Goal: Task Accomplishment & Management: Complete application form

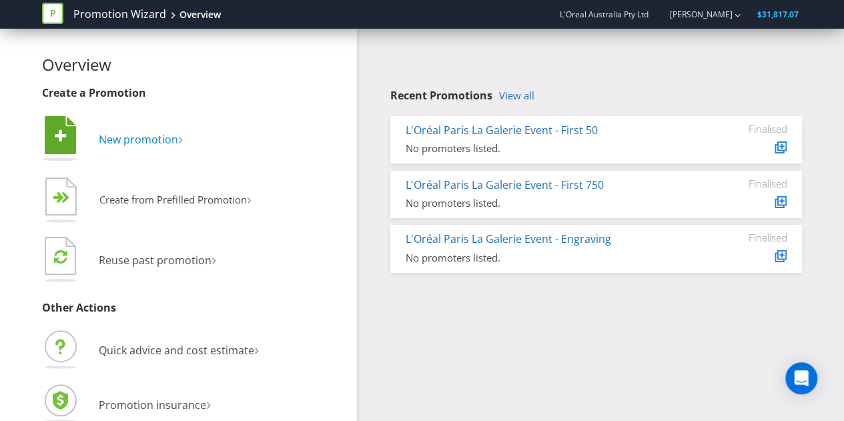
click at [149, 138] on span "New promotion" at bounding box center [138, 139] width 79 height 15
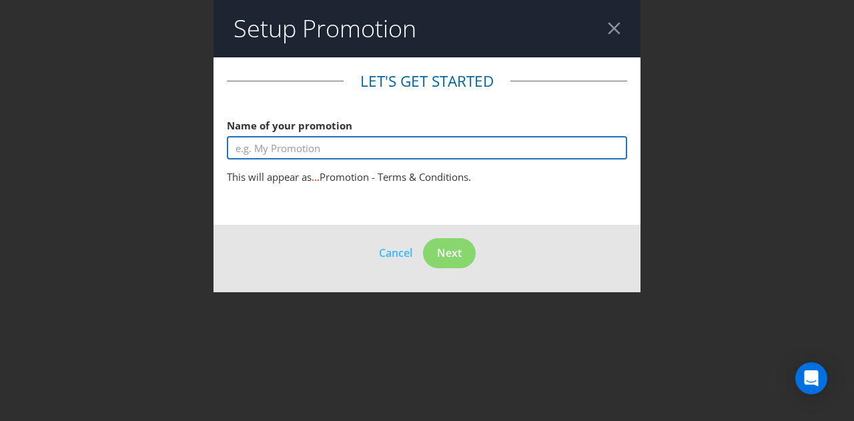
click at [437, 144] on input "text" at bounding box center [427, 147] width 400 height 23
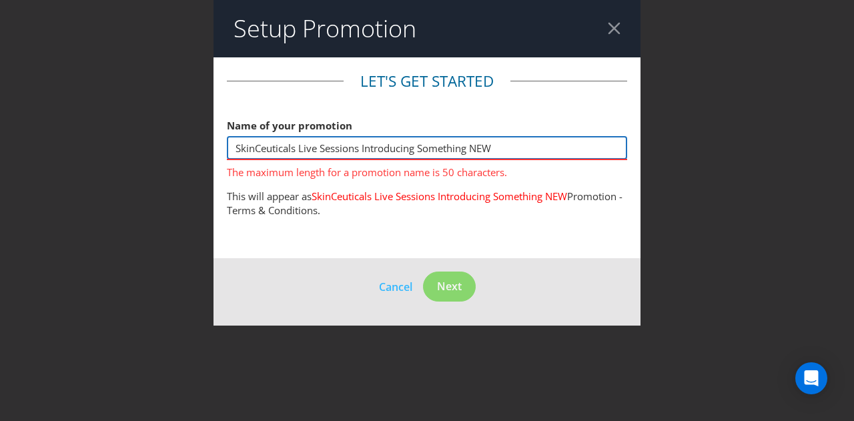
drag, startPoint x: 505, startPoint y: 146, endPoint x: 296, endPoint y: 142, distance: 208.8
click at [296, 142] on input "SkinCeuticals Live Sessions Introducing Something NEW" at bounding box center [427, 147] width 400 height 23
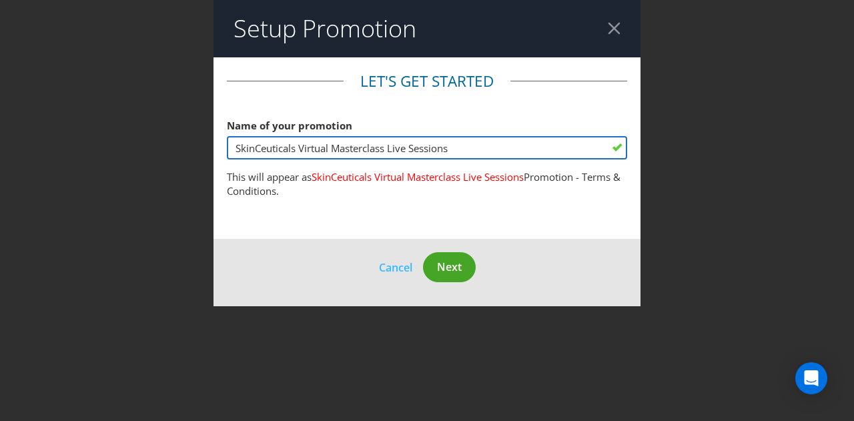
type input "SkinCeuticals Virtual Masterclass Live Sessions"
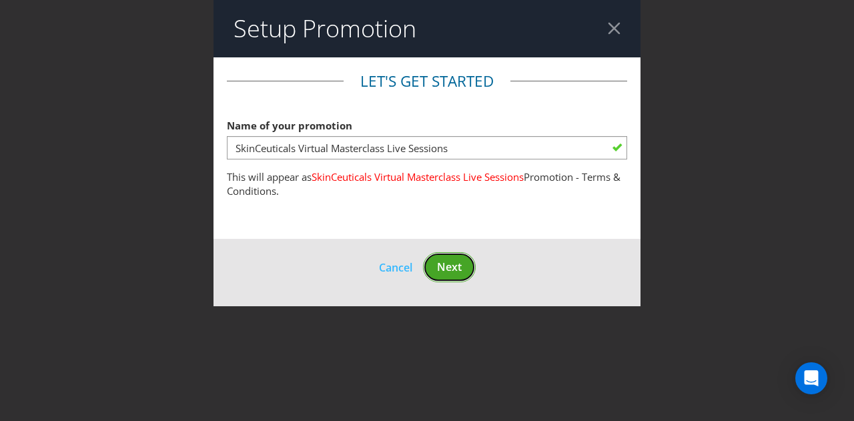
click at [451, 265] on span "Next" at bounding box center [449, 266] width 25 height 15
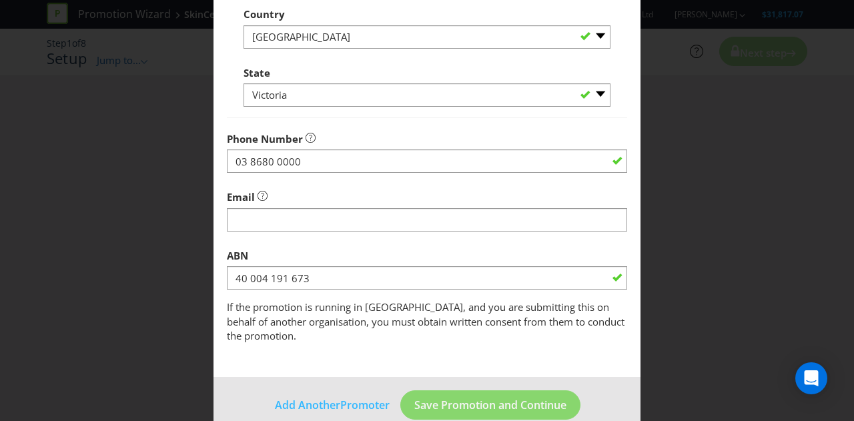
scroll to position [443, 0]
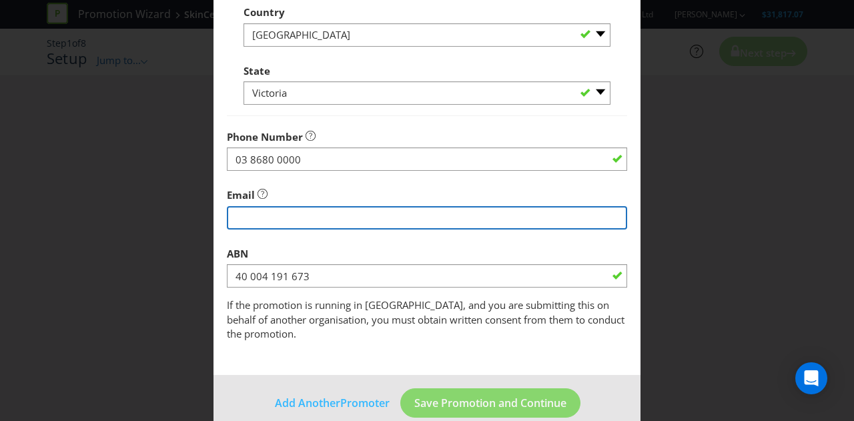
click at [383, 221] on input "string" at bounding box center [427, 217] width 400 height 23
type input "[EMAIL_ADDRESS][PERSON_NAME][DOMAIN_NAME]"
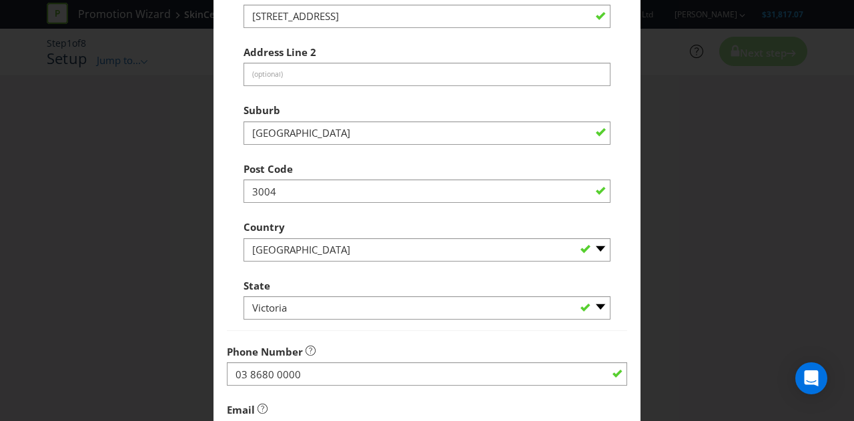
scroll to position [448, 0]
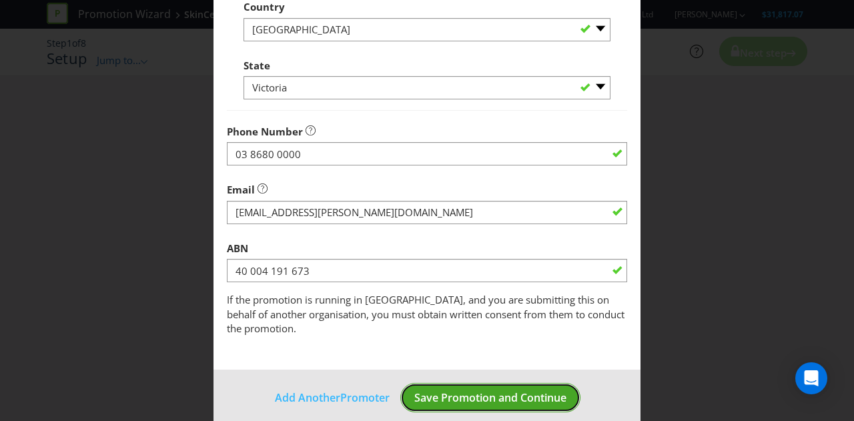
click at [460, 390] on span "Save Promotion and Continue" at bounding box center [490, 397] width 152 height 15
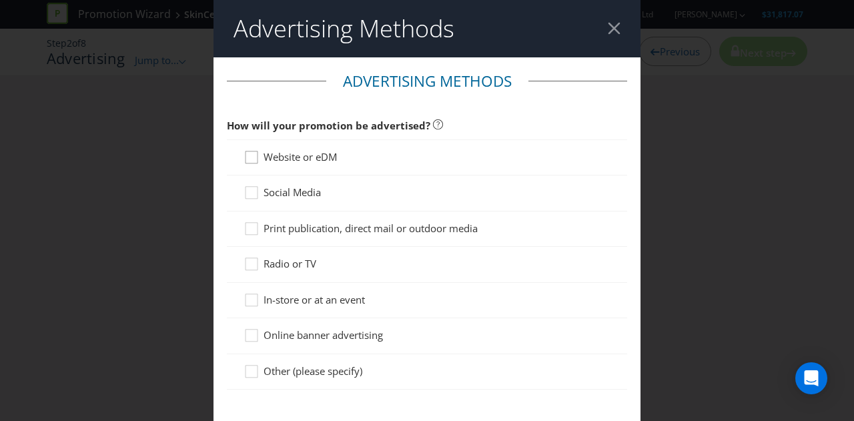
click at [252, 153] on icon at bounding box center [253, 160] width 20 height 20
click at [0, 0] on input "Website or eDM" at bounding box center [0, 0] width 0 height 0
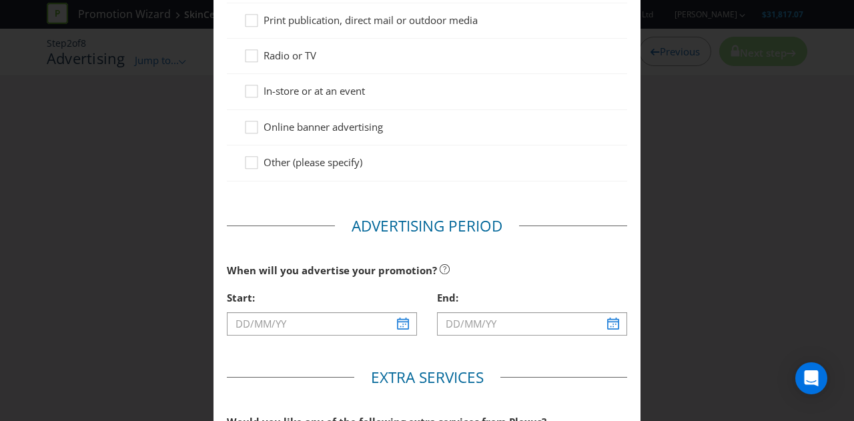
scroll to position [348, 0]
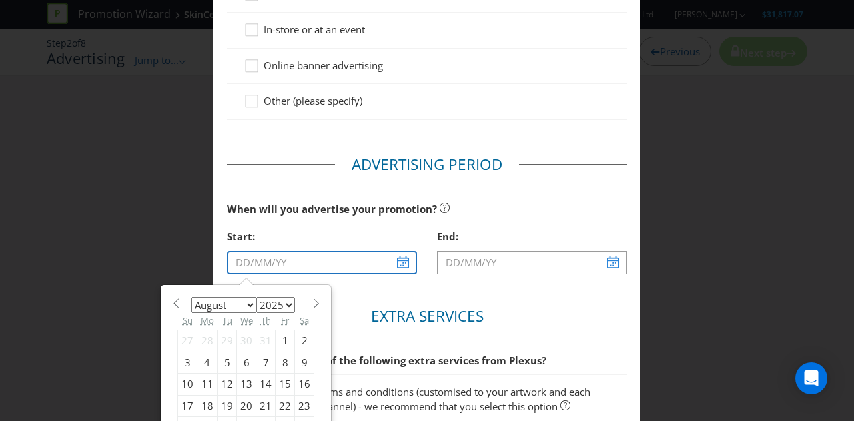
click at [395, 259] on input "text" at bounding box center [322, 262] width 190 height 23
click at [276, 339] on div "1" at bounding box center [284, 340] width 19 height 21
type input "[DATE]"
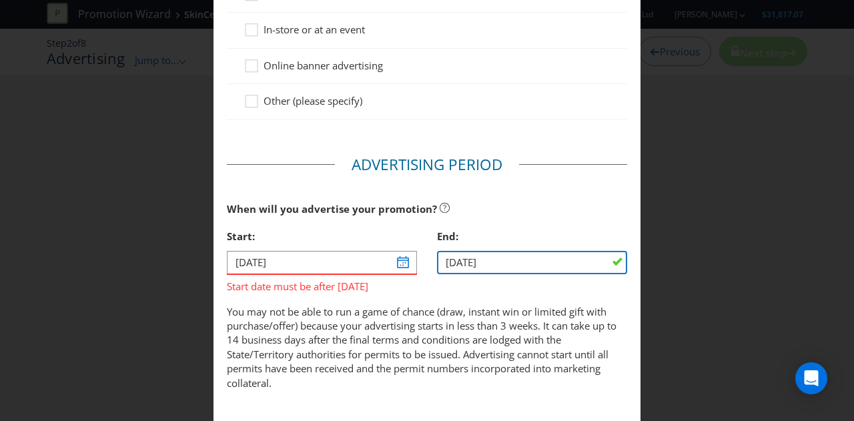
click at [592, 267] on input "[DATE]" at bounding box center [532, 262] width 190 height 23
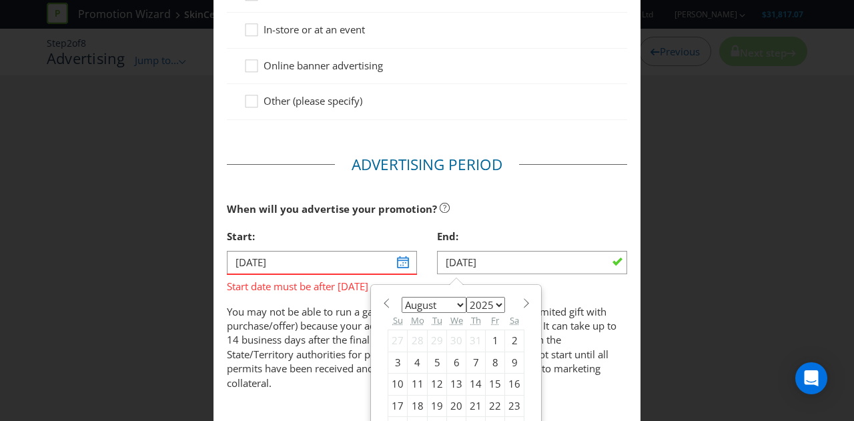
click at [407, 380] on div "11" at bounding box center [417, 383] width 20 height 21
type input "[DATE]"
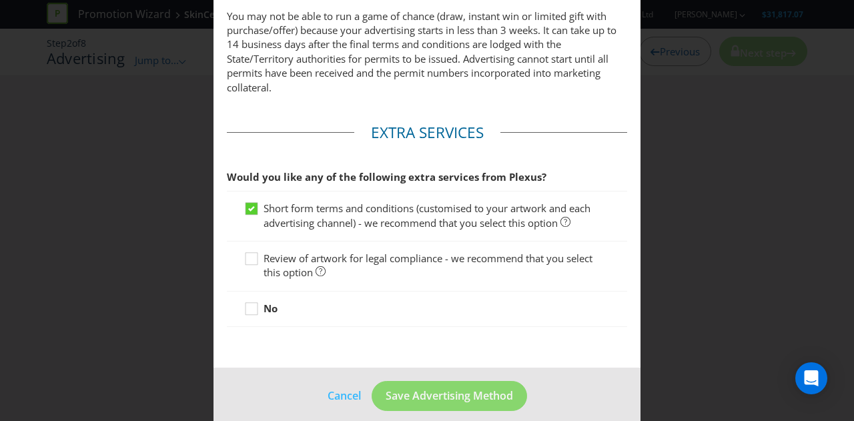
scroll to position [654, 0]
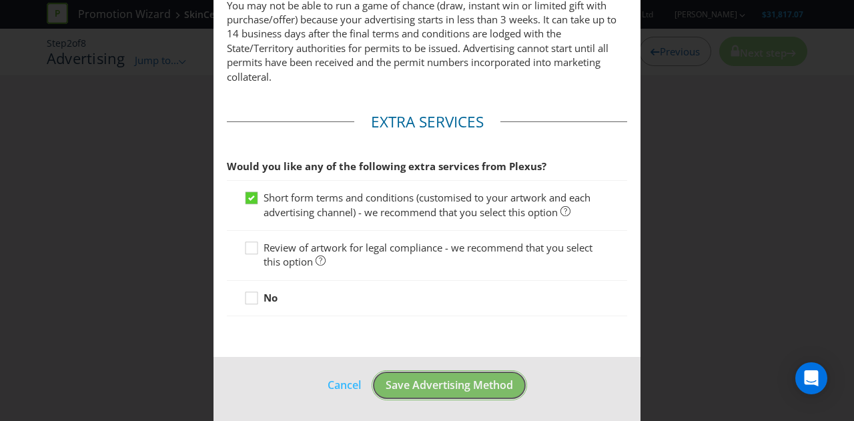
click at [411, 390] on button "Save Advertising Method" at bounding box center [448, 385] width 155 height 30
click at [418, 370] on button "Save Advertising Method" at bounding box center [448, 385] width 155 height 30
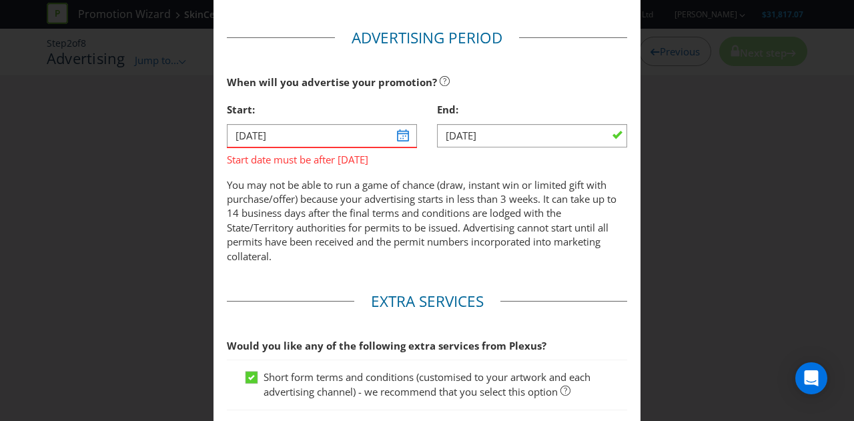
scroll to position [475, 0]
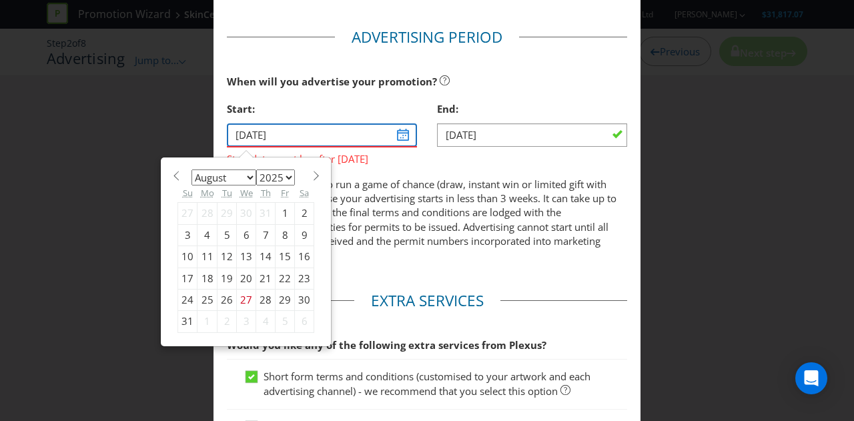
click at [401, 133] on input "[DATE]" at bounding box center [322, 134] width 190 height 23
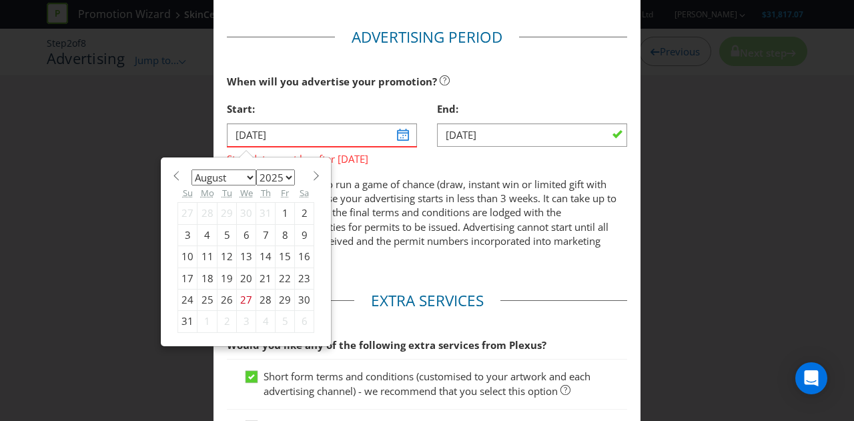
click at [246, 171] on select "January February March April May June July August September October November De…" at bounding box center [223, 177] width 65 height 16
select select "8"
click at [191, 169] on select "January February March April May June July August September October November De…" at bounding box center [223, 177] width 65 height 16
click at [209, 213] on div "1" at bounding box center [207, 213] width 20 height 21
type input "[DATE]"
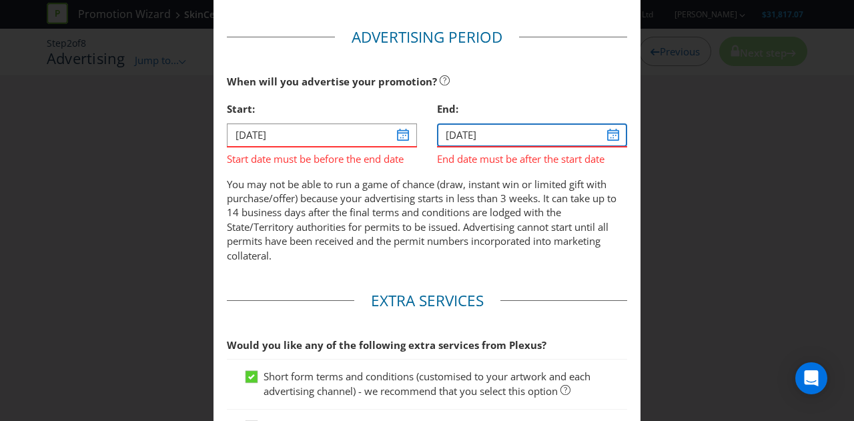
click at [601, 140] on input "[DATE]" at bounding box center [532, 134] width 190 height 23
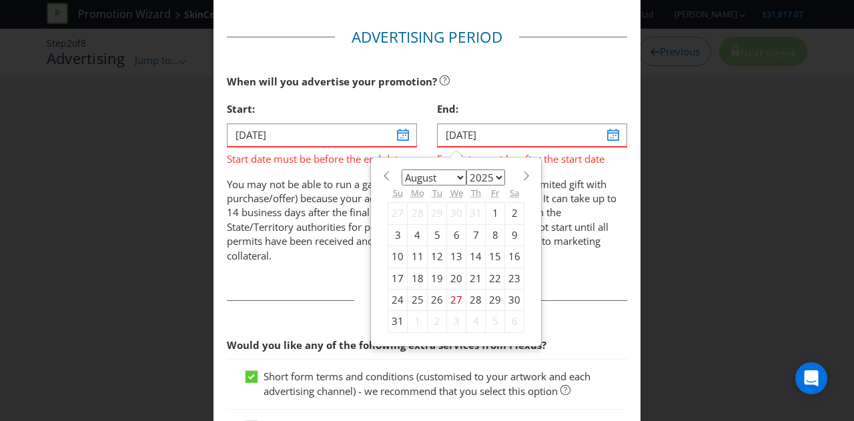
click at [451, 179] on select "January February March April May June July August September October November De…" at bounding box center [433, 177] width 65 height 16
select select "8"
click at [401, 169] on select "January February March April May June July August September October November De…" at bounding box center [433, 177] width 65 height 16
click at [451, 235] on div "10" at bounding box center [456, 234] width 19 height 21
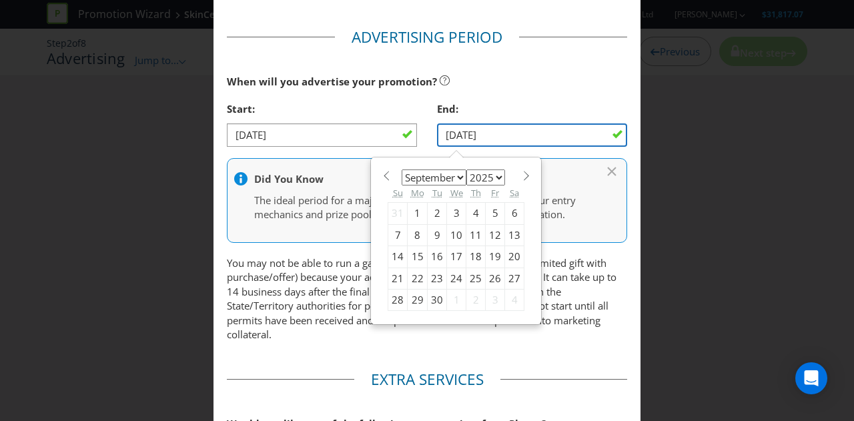
click at [529, 140] on input "[DATE]" at bounding box center [532, 134] width 190 height 23
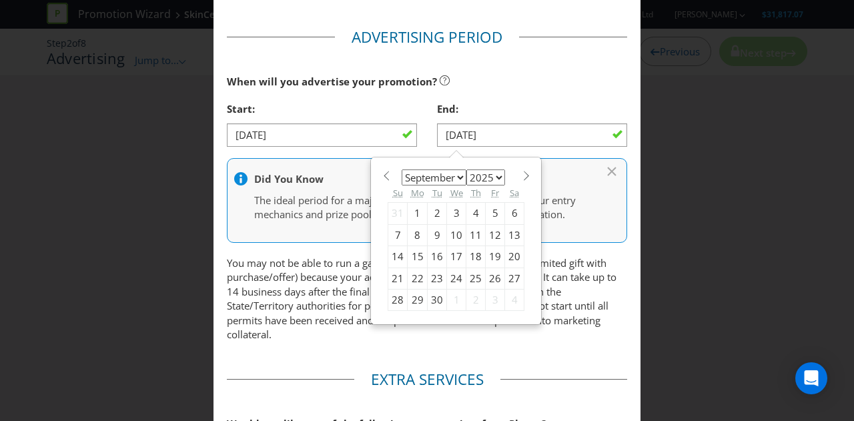
click at [469, 229] on div "11" at bounding box center [475, 234] width 19 height 21
type input "[DATE]"
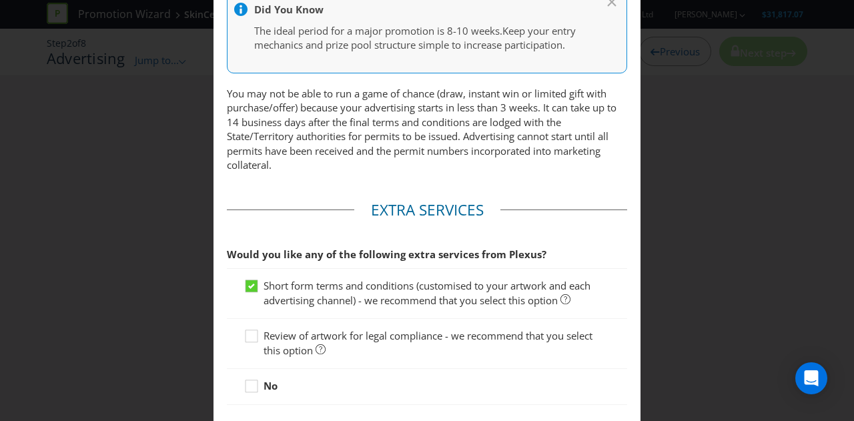
scroll to position [732, 0]
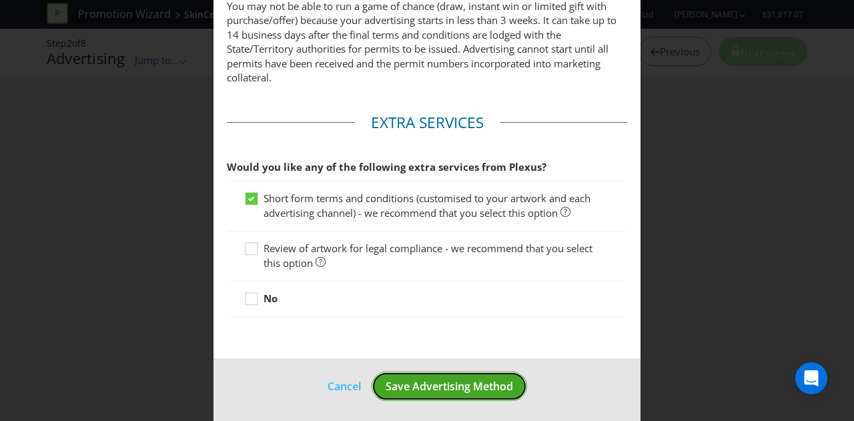
click at [439, 382] on span "Save Advertising Method" at bounding box center [448, 386] width 127 height 15
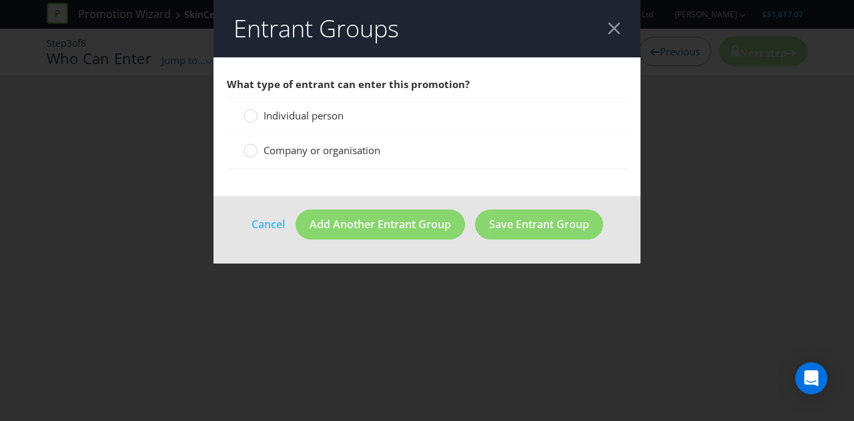
click at [264, 119] on span "Individual person" at bounding box center [303, 115] width 80 height 13
click at [0, 0] on input "Individual person" at bounding box center [0, 0] width 0 height 0
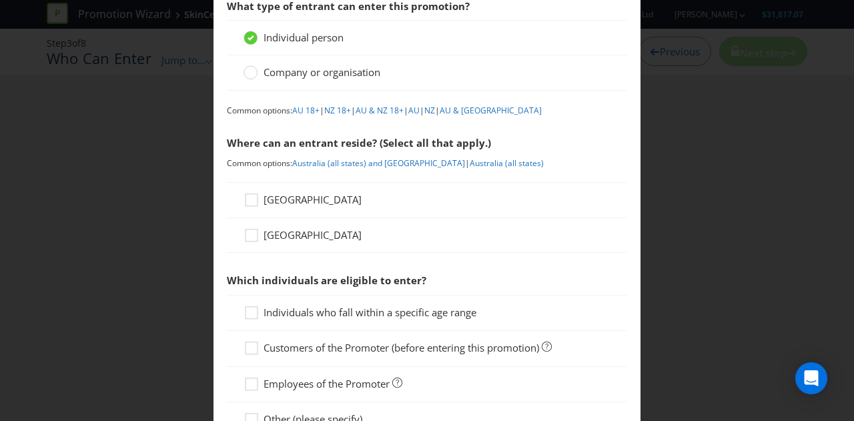
scroll to position [79, 0]
click at [251, 196] on div at bounding box center [251, 194] width 7 height 7
click at [0, 0] on input "[GEOGRAPHIC_DATA]" at bounding box center [0, 0] width 0 height 0
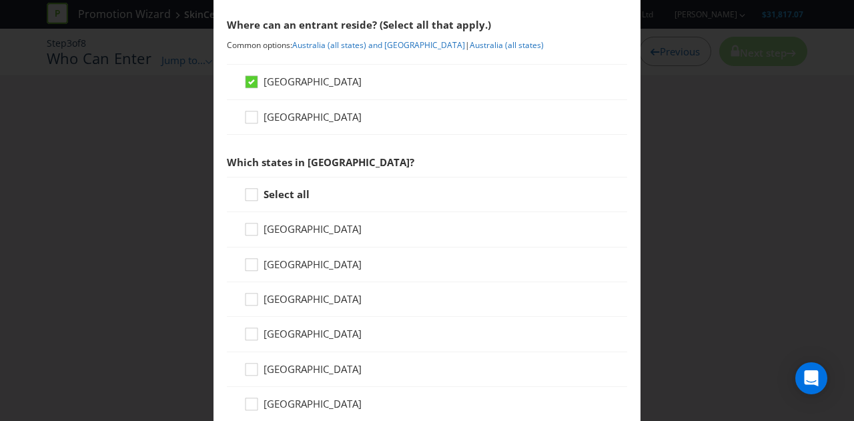
scroll to position [197, 0]
click at [257, 193] on icon at bounding box center [253, 197] width 20 height 20
click at [0, 0] on input "Select all" at bounding box center [0, 0] width 0 height 0
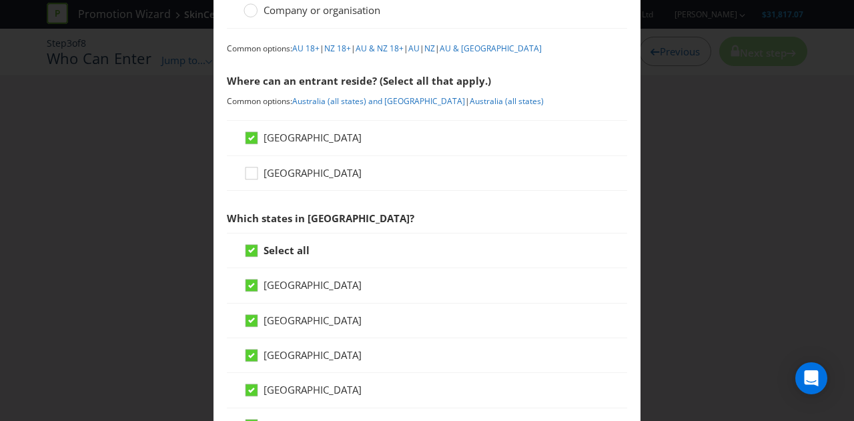
scroll to position [69, 0]
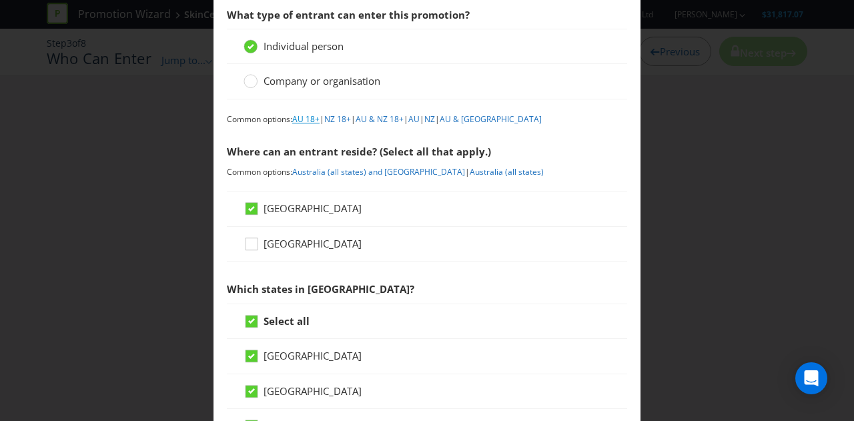
click at [304, 117] on link "AU 18+" at bounding box center [305, 118] width 27 height 11
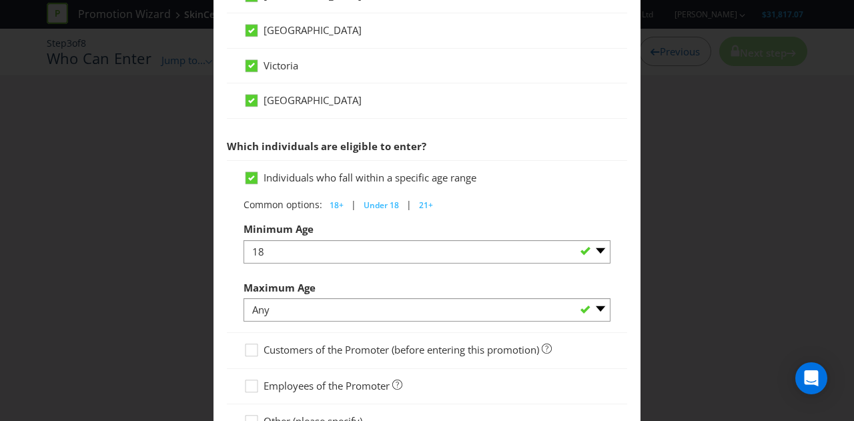
scroll to position [712, 0]
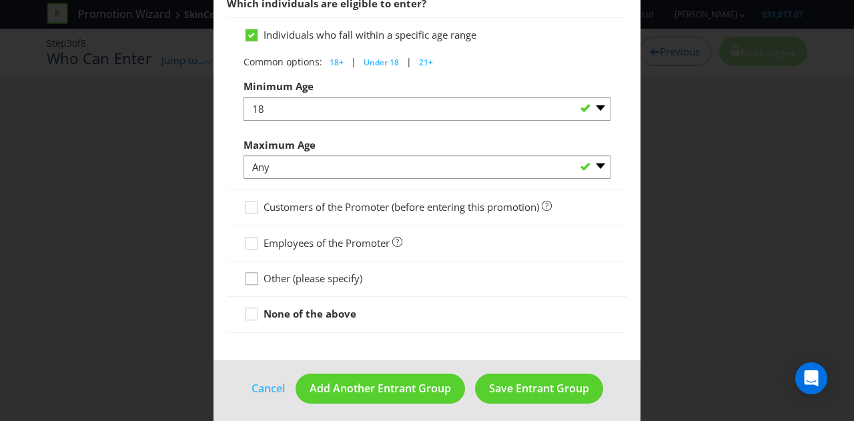
click at [244, 271] on icon at bounding box center [253, 281] width 20 height 20
click at [0, 0] on input "Other (please specify)" at bounding box center [0, 0] width 0 height 0
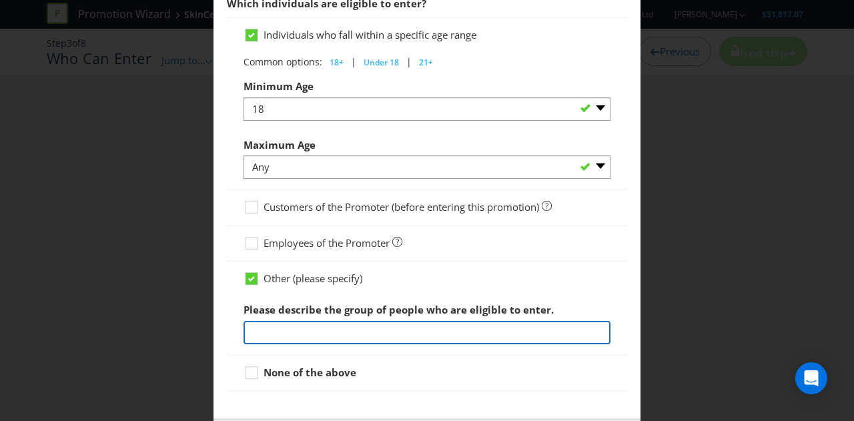
click at [323, 326] on input "text" at bounding box center [426, 332] width 367 height 23
type input "T"
type input "h"
click at [463, 324] on input "Those that attend our virtual masterclass" at bounding box center [426, 332] width 367 height 23
paste input "[URL][DOMAIN_NAME]"
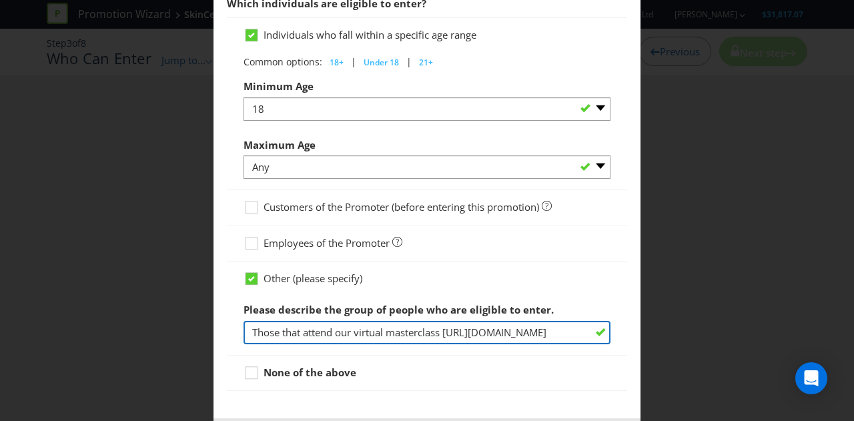
scroll to position [0, 103]
click at [340, 328] on input "Those that attend our virtual masterclass [URL][DOMAIN_NAME]" at bounding box center [426, 332] width 367 height 23
click at [577, 325] on input "Those that attend our virtual masterclass at [URL][DOMAIN_NAME]" at bounding box center [426, 332] width 367 height 23
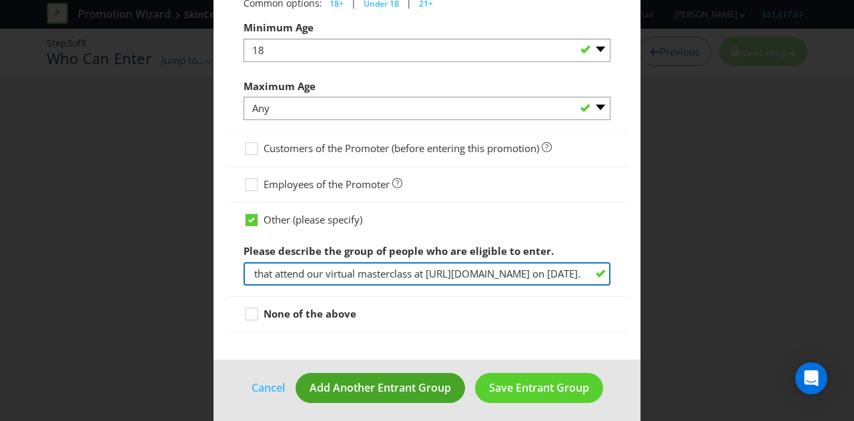
type input "Those that attend our virtual masterclass at [URL][DOMAIN_NAME] on [DATE]."
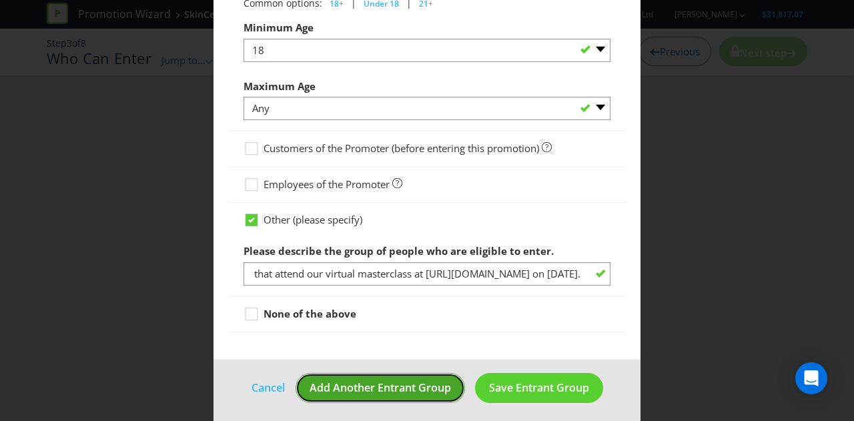
click at [383, 383] on span "Add Another Entrant Group" at bounding box center [379, 387] width 141 height 15
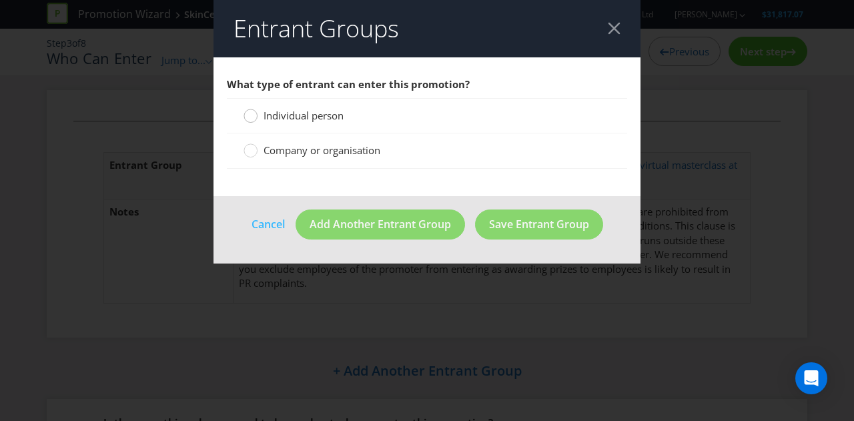
click at [249, 118] on circle at bounding box center [250, 115] width 13 height 13
click at [0, 0] on input "Individual person" at bounding box center [0, 0] width 0 height 0
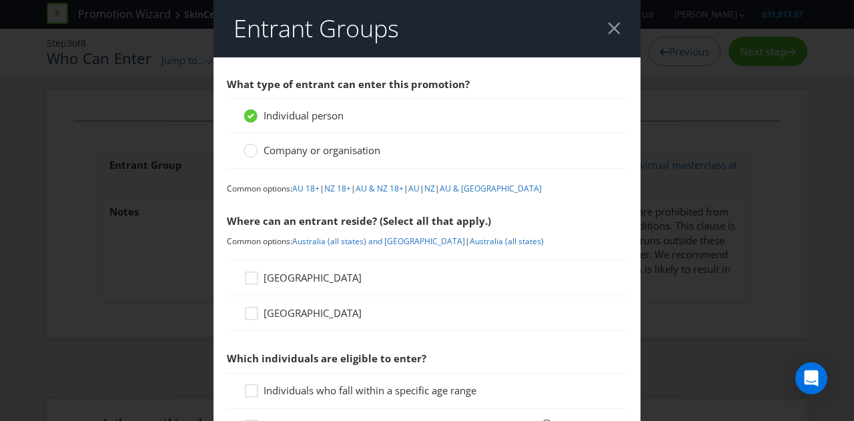
scroll to position [75, 0]
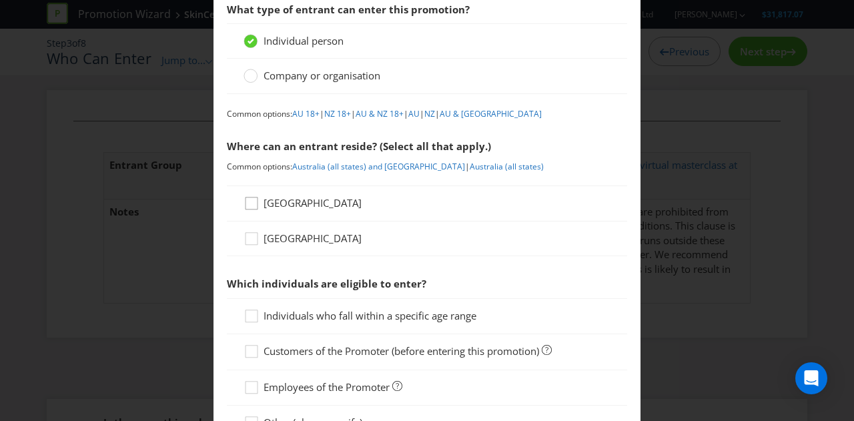
click at [247, 213] on icon at bounding box center [253, 206] width 20 height 20
click at [0, 0] on input "[GEOGRAPHIC_DATA]" at bounding box center [0, 0] width 0 height 0
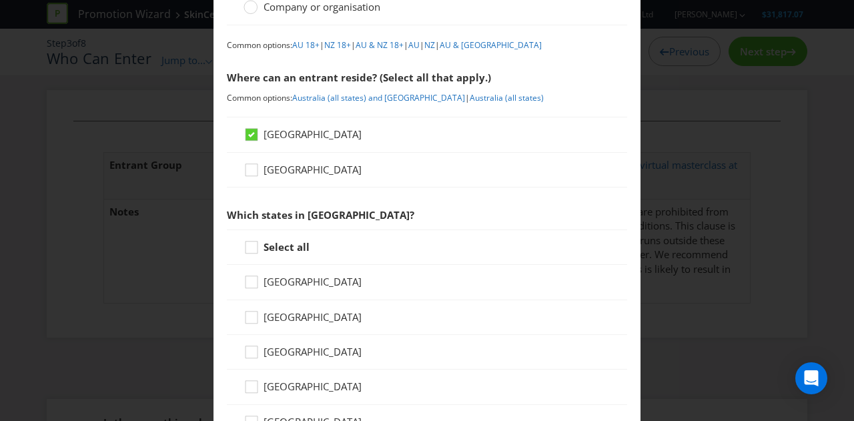
scroll to position [144, 0]
click at [253, 243] on icon at bounding box center [253, 249] width 20 height 20
click at [0, 0] on input "Select all" at bounding box center [0, 0] width 0 height 0
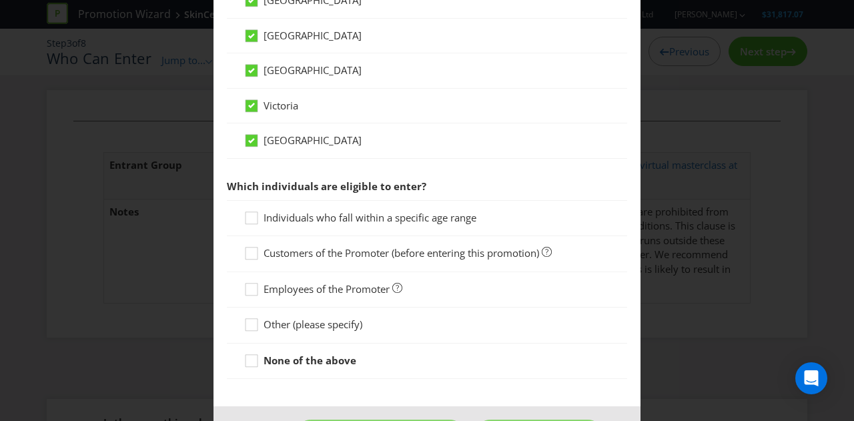
scroll to position [551, 0]
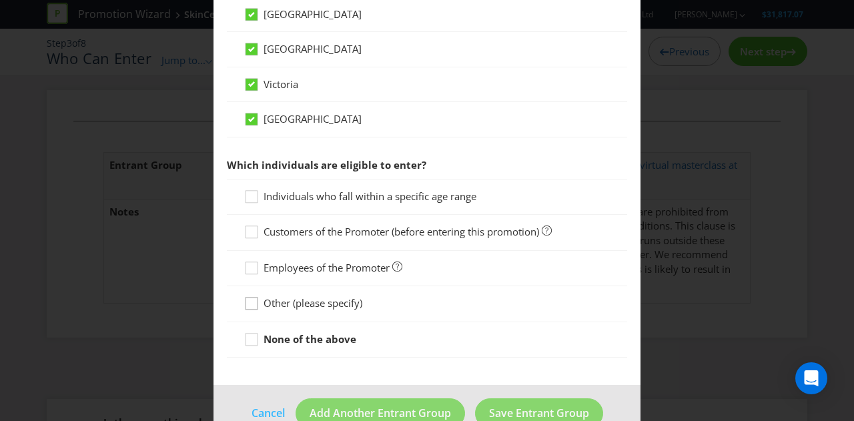
click at [251, 301] on icon at bounding box center [253, 306] width 20 height 20
click at [0, 0] on input "Other (please specify)" at bounding box center [0, 0] width 0 height 0
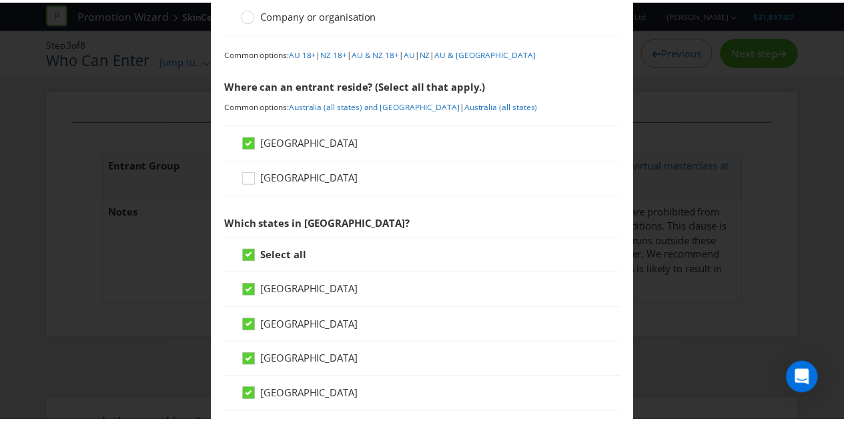
scroll to position [0, 0]
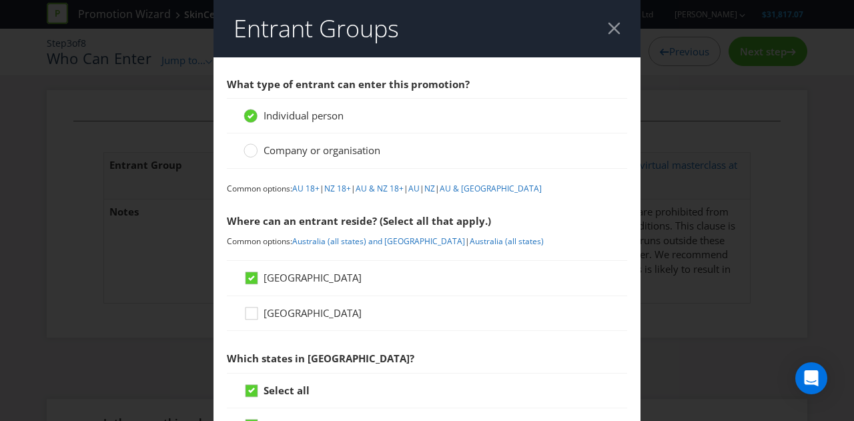
click at [607, 30] on div at bounding box center [613, 28] width 13 height 13
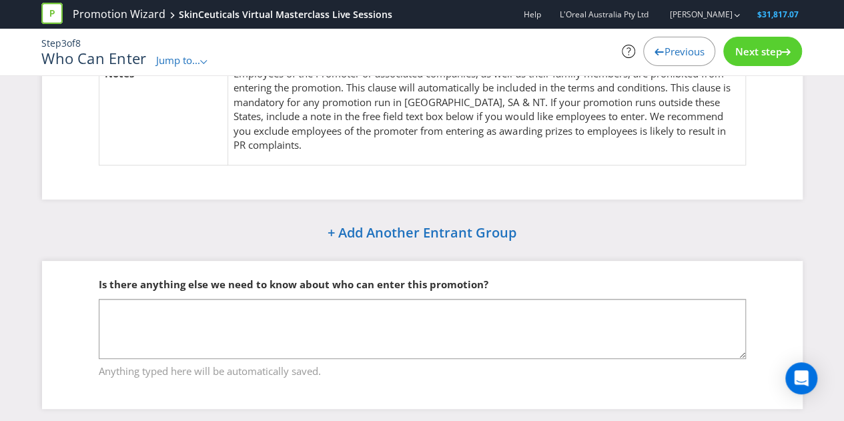
scroll to position [143, 0]
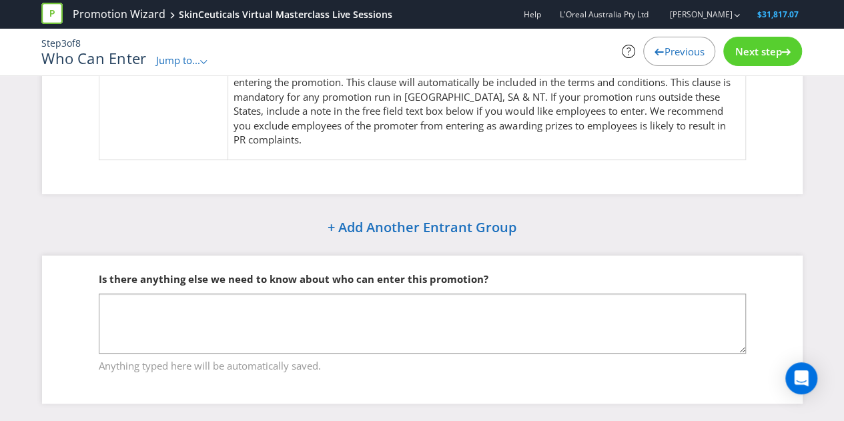
click at [749, 54] on span "Next step" at bounding box center [757, 51] width 47 height 13
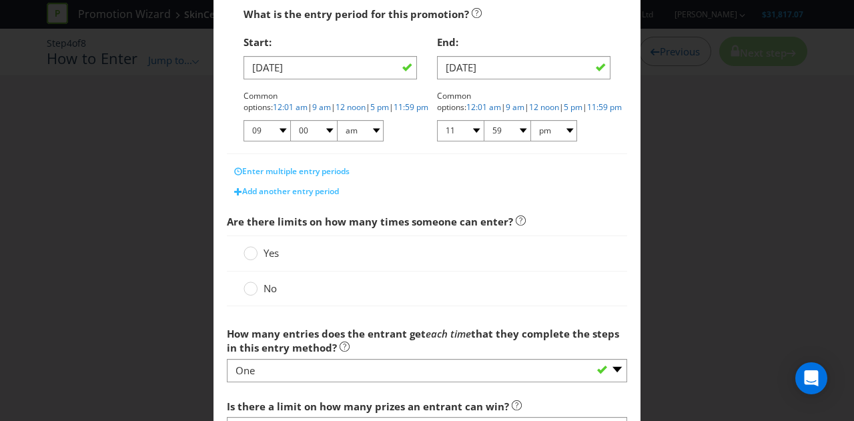
scroll to position [268, 0]
click at [247, 249] on div at bounding box center [250, 248] width 7 height 7
click at [0, 0] on input "Yes" at bounding box center [0, 0] width 0 height 0
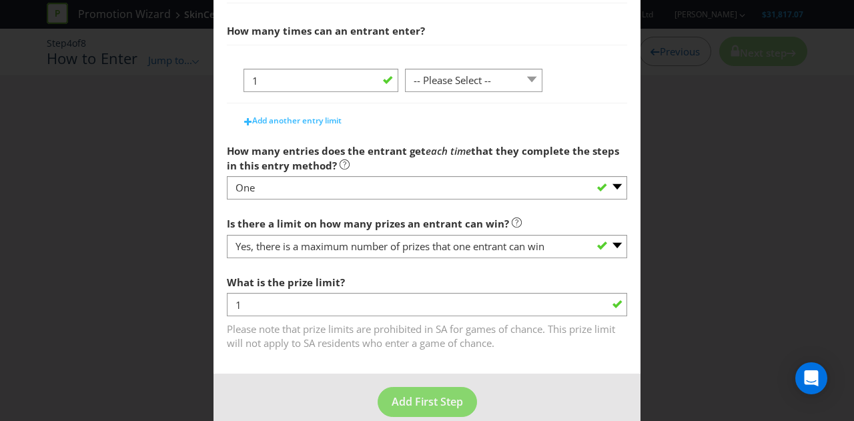
scroll to position [587, 0]
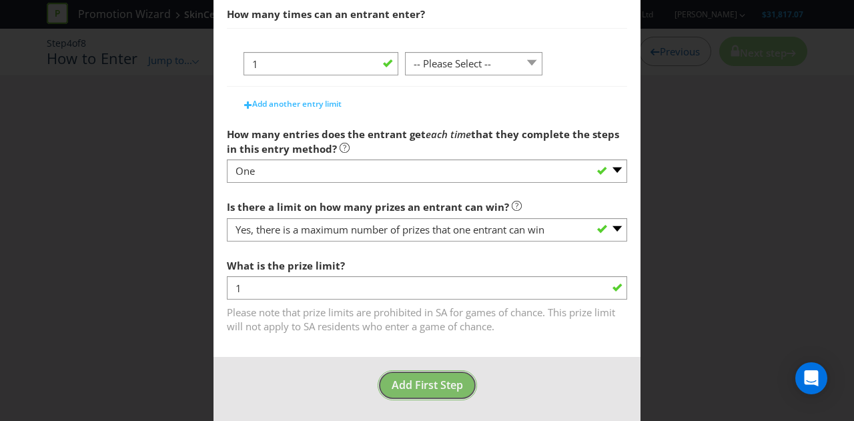
click at [420, 388] on span "Add First Step" at bounding box center [426, 384] width 71 height 15
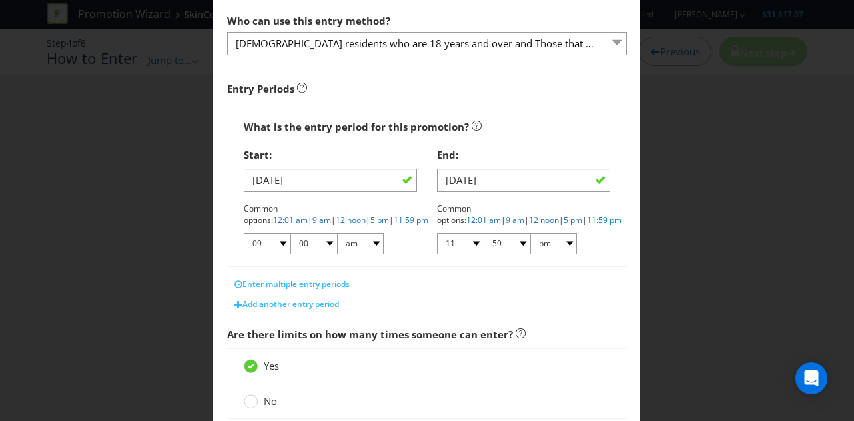
scroll to position [156, 0]
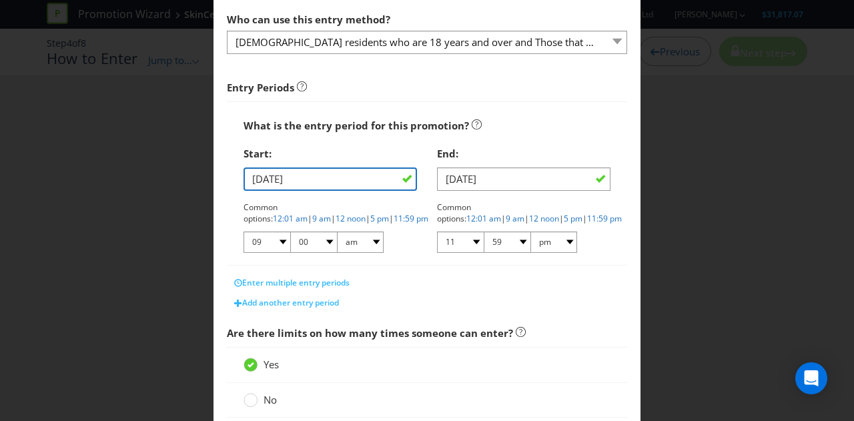
click at [345, 181] on input "[DATE]" at bounding box center [329, 178] width 173 height 23
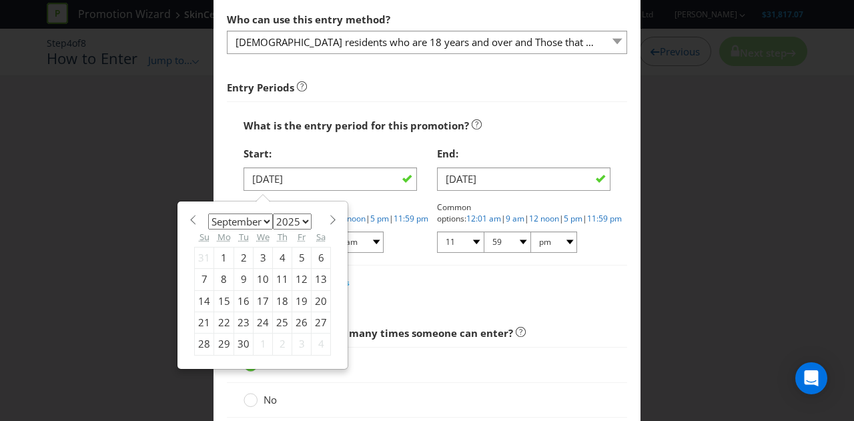
click at [280, 269] on div "11" at bounding box center [282, 279] width 19 height 21
type input "[DATE]"
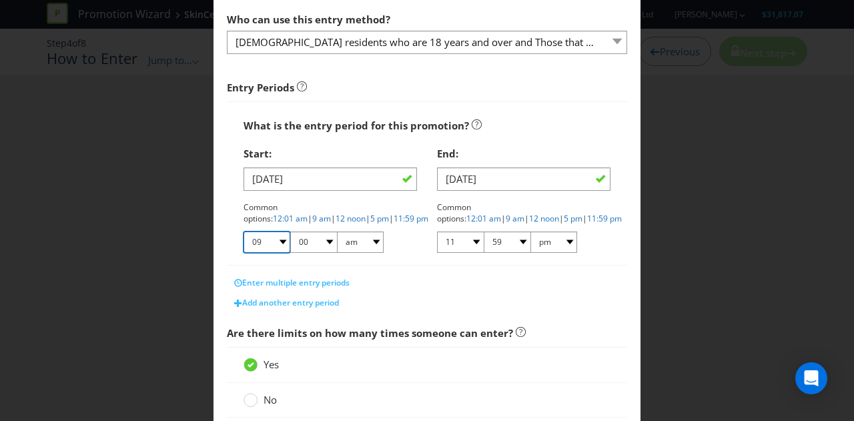
click at [279, 246] on select "01 02 03 04 05 06 07 08 09 10 11 12" at bounding box center [266, 241] width 47 height 21
select select "07"
click at [243, 231] on select "01 02 03 04 05 06 07 08 09 10 11 12" at bounding box center [266, 241] width 47 height 21
click at [318, 241] on select "00 01 05 10 15 20 25 29 30 35 40 45 50 55 59" at bounding box center [313, 241] width 47 height 21
select select "30"
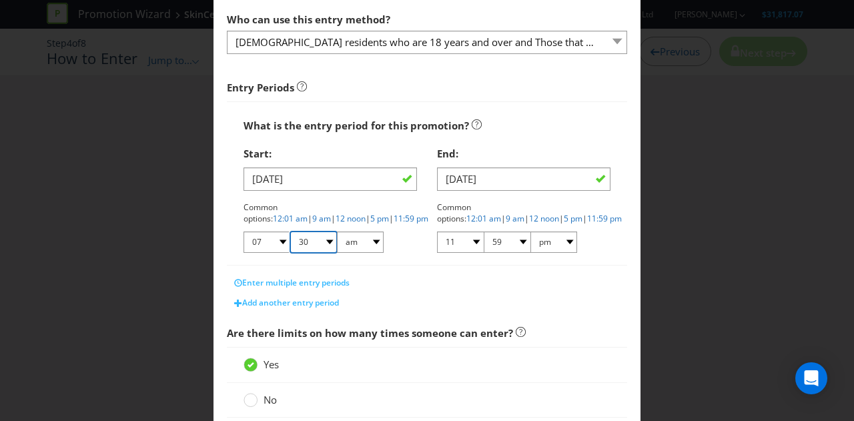
click at [290, 231] on select "00 01 05 10 15 20 25 29 30 35 40 45 50 55 59" at bounding box center [313, 241] width 47 height 21
click at [364, 235] on select "am pm" at bounding box center [360, 241] width 47 height 21
select select "pm"
click at [337, 231] on select "am pm" at bounding box center [360, 241] width 47 height 21
click at [471, 243] on select "01 02 03 04 05 06 07 08 09 10 11 12" at bounding box center [460, 241] width 47 height 21
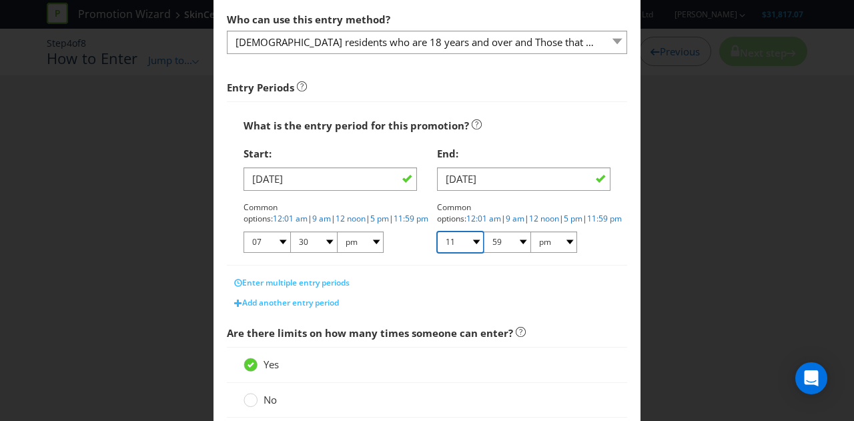
select select "08"
click at [437, 231] on select "01 02 03 04 05 06 07 08 09 10 11 12" at bounding box center [460, 241] width 47 height 21
click at [500, 245] on select "00 01 05 10 15 20 25 29 30 35 40 45 50 55 59" at bounding box center [506, 241] width 47 height 21
select select "00"
click at [483, 231] on select "00 01 05 10 15 20 25 29 30 35 40 45 50 55 59" at bounding box center [506, 241] width 47 height 21
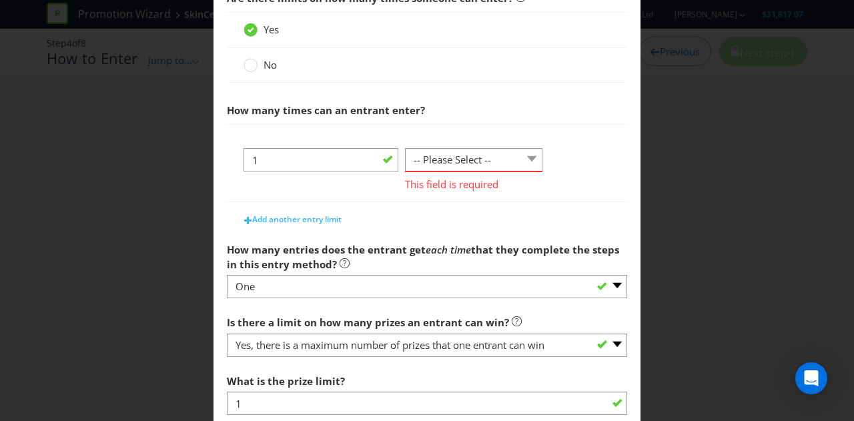
scroll to position [491, 0]
click at [464, 147] on select "-- Please Select -- per person per day per purchase per transaction Other (plea…" at bounding box center [473, 158] width 137 height 23
select select "PER_PERSON"
click at [405, 171] on select "-- Please Select -- per person per day per purchase per transaction Other (plea…" at bounding box center [473, 158] width 137 height 23
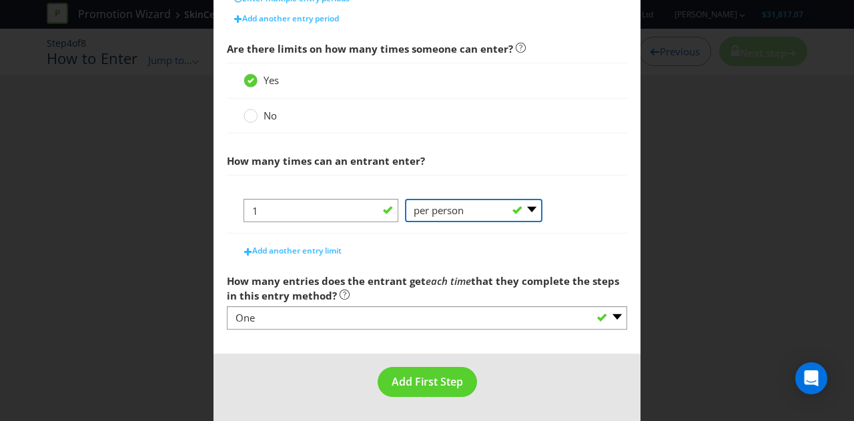
scroll to position [436, 0]
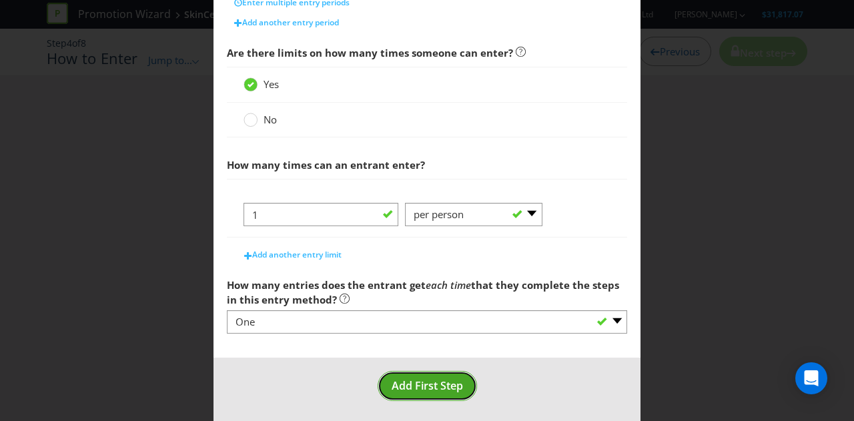
click at [419, 380] on span "Add First Step" at bounding box center [426, 385] width 71 height 15
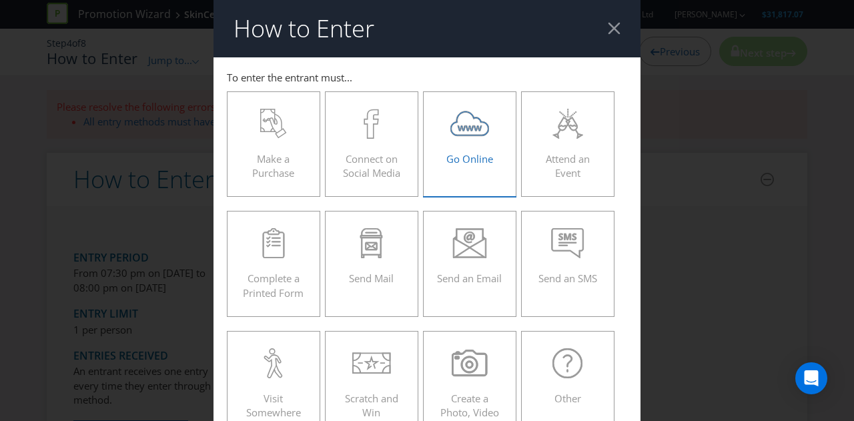
click at [463, 164] on span "Go Online" at bounding box center [469, 158] width 47 height 13
click at [0, 0] on input "Go Online" at bounding box center [0, 0] width 0 height 0
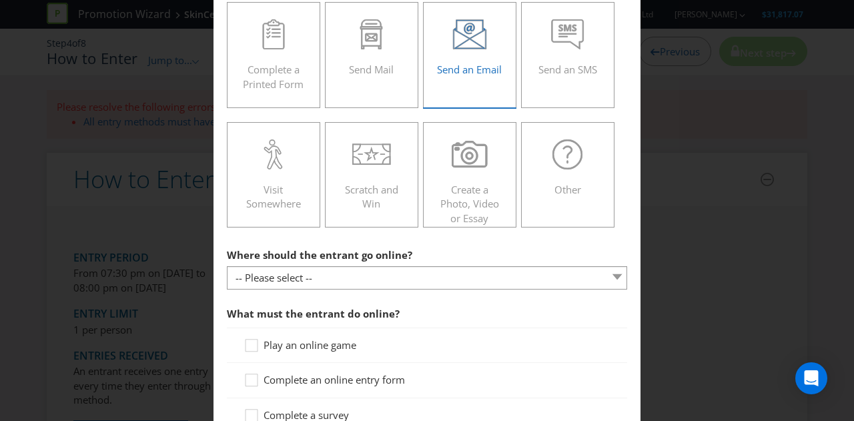
scroll to position [209, 0]
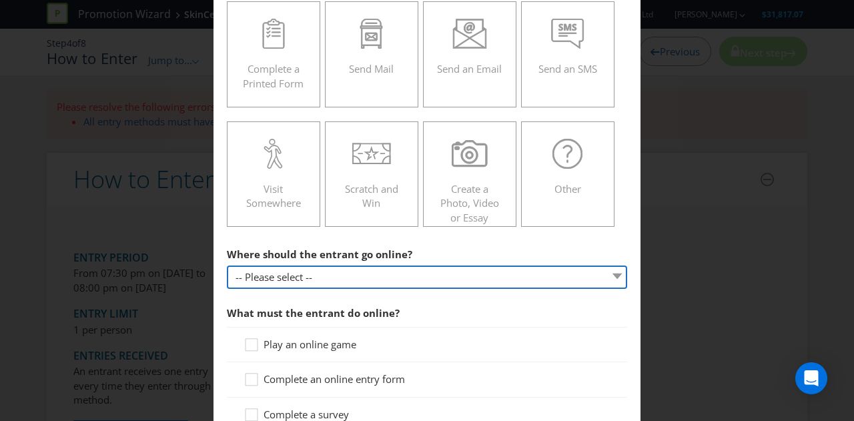
click at [409, 275] on select "-- Please select -- At a specific URL Using a direct link sent to the entrant b…" at bounding box center [427, 276] width 400 height 23
select select "SPECIFIC_URL"
click at [227, 265] on select "-- Please select -- At a specific URL Using a direct link sent to the entrant b…" at bounding box center [427, 276] width 400 height 23
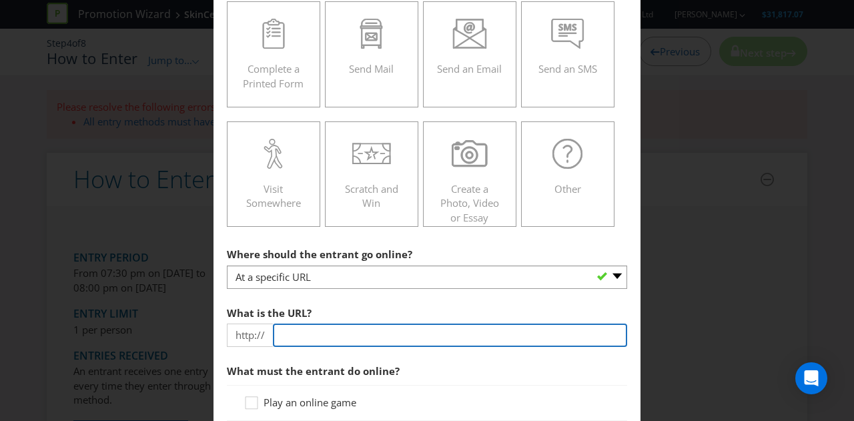
click at [419, 331] on input "text" at bounding box center [450, 334] width 354 height 23
paste input "[URL][DOMAIN_NAME]"
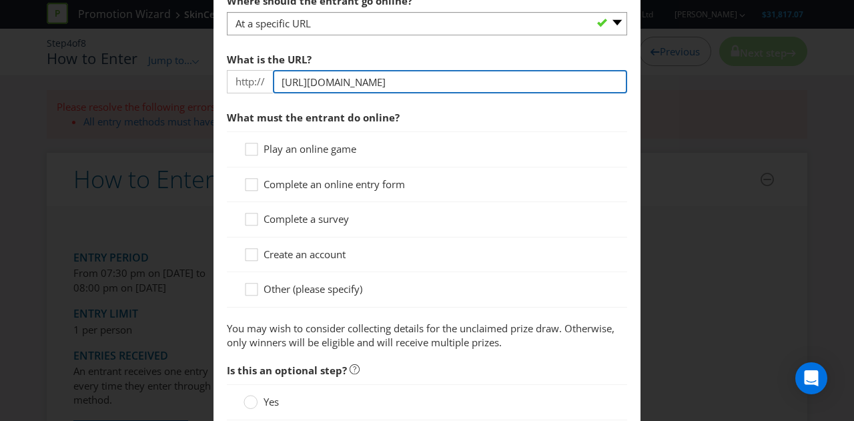
scroll to position [504, 0]
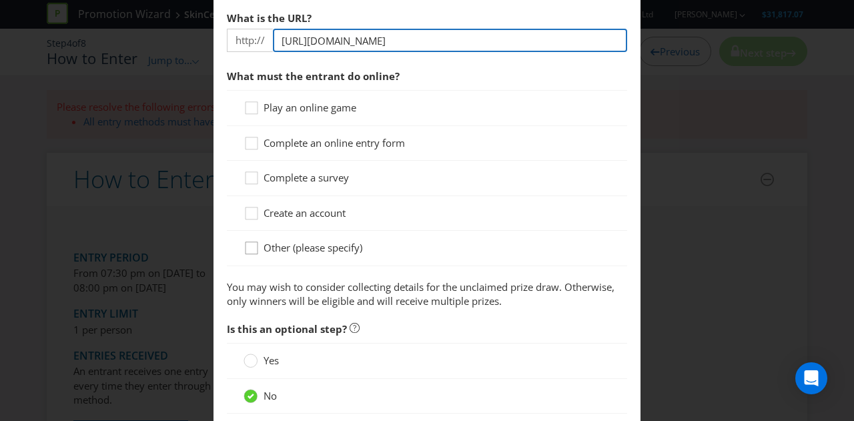
type input "[URL][DOMAIN_NAME]"
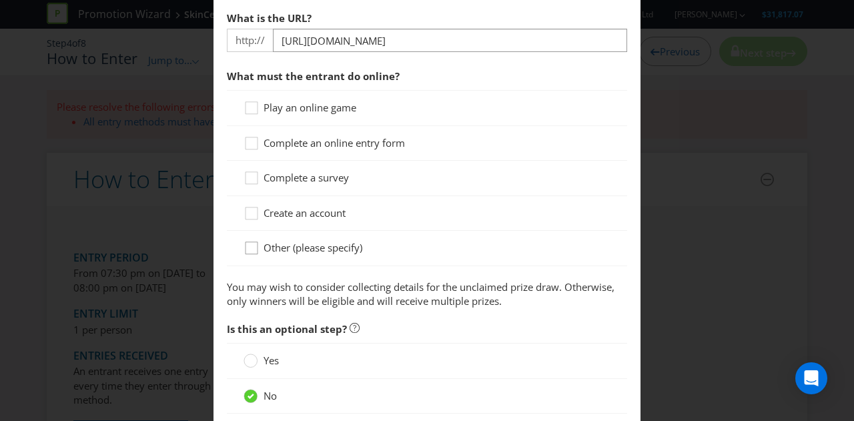
click at [249, 245] on icon at bounding box center [253, 251] width 20 height 20
click at [0, 0] on input "Other (please specify)" at bounding box center [0, 0] width 0 height 0
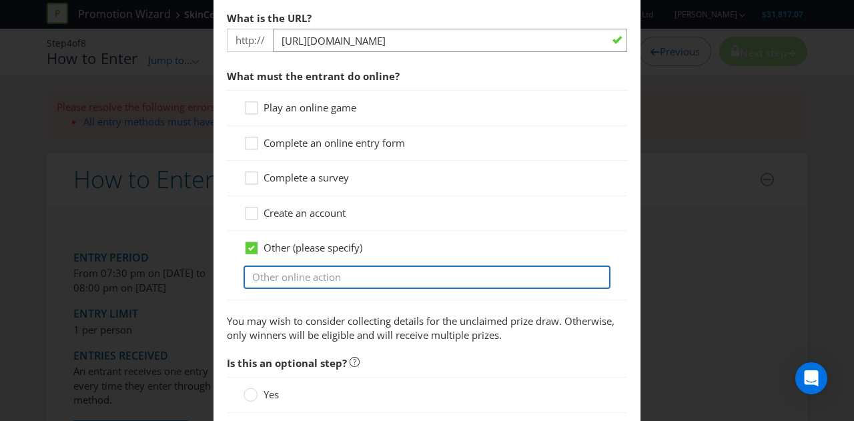
click at [340, 269] on input "text" at bounding box center [426, 276] width 367 height 23
type input "C"
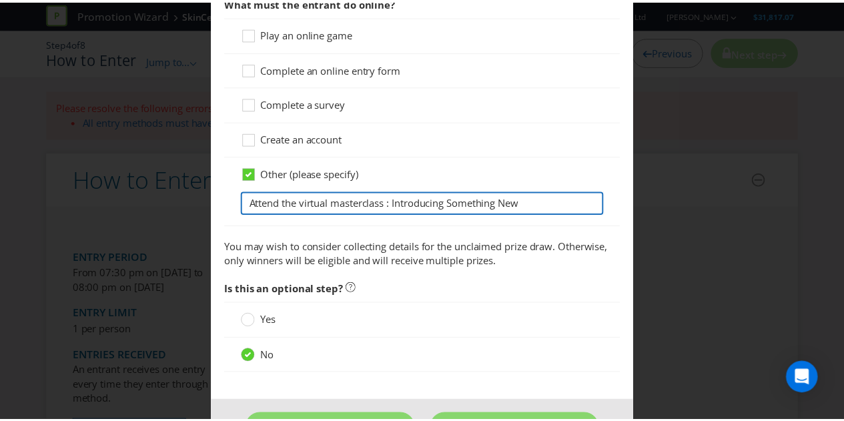
scroll to position [620, 0]
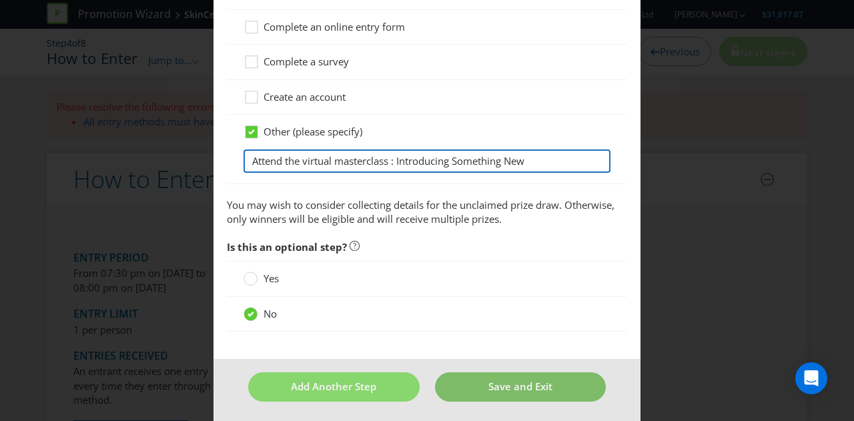
type input "Attend the virtual masterclass : Introducing Something New"
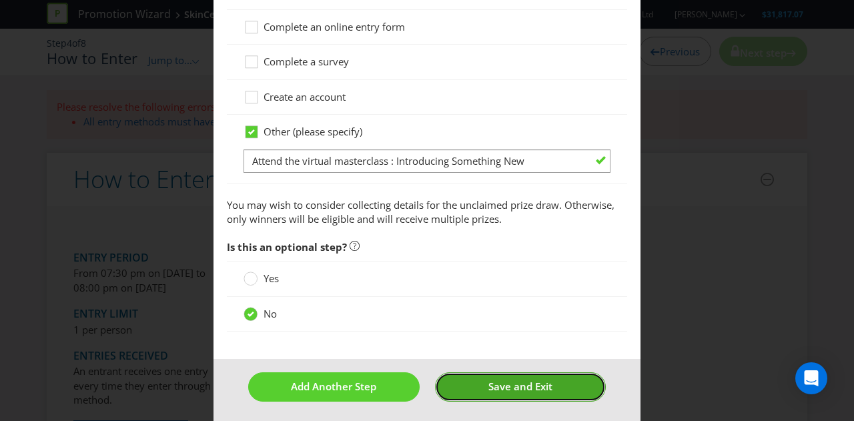
click at [475, 377] on button "Save and Exit" at bounding box center [520, 386] width 171 height 29
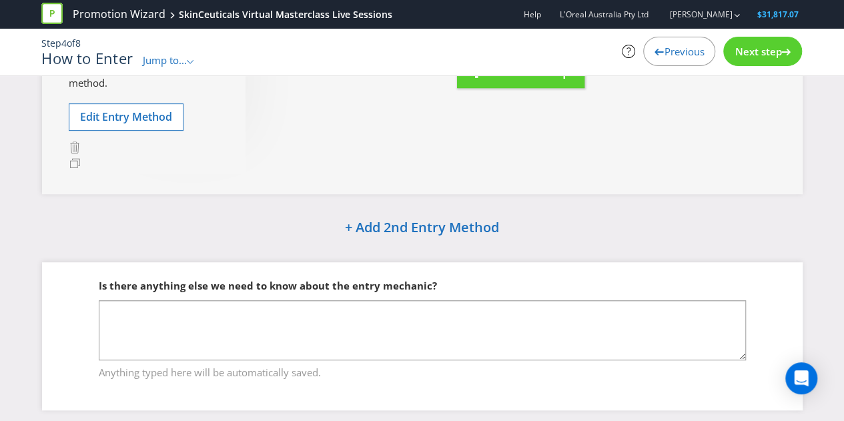
scroll to position [277, 0]
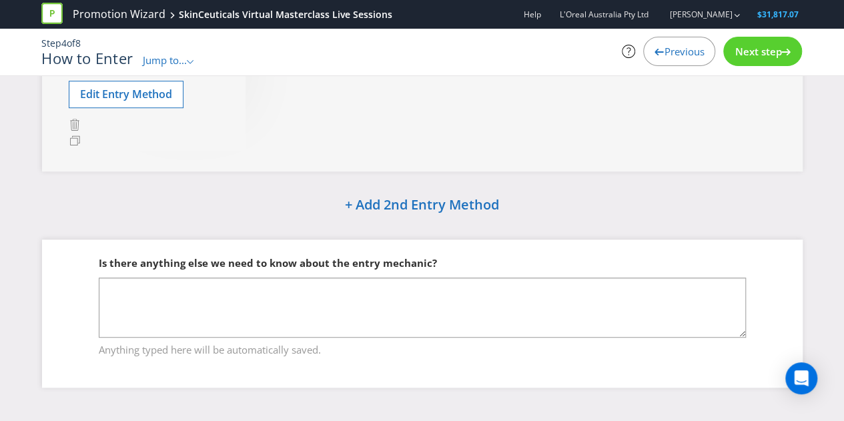
click at [756, 49] on span "Next step" at bounding box center [757, 51] width 47 height 13
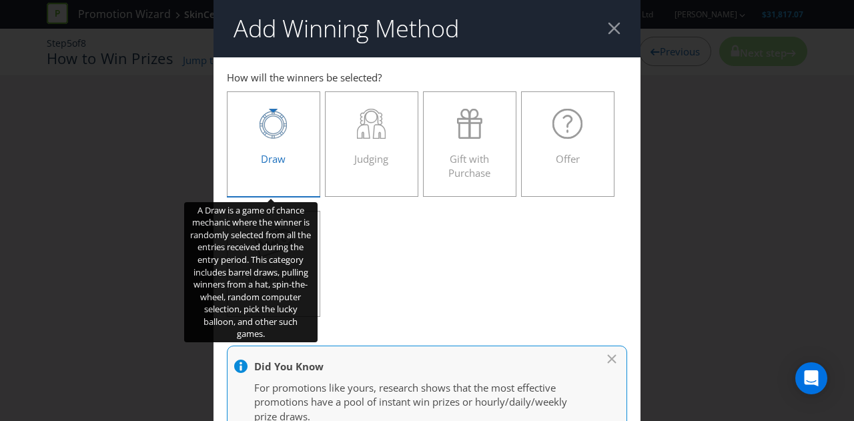
click at [287, 141] on div "Draw" at bounding box center [273, 139] width 65 height 60
click at [0, 0] on input "Draw" at bounding box center [0, 0] width 0 height 0
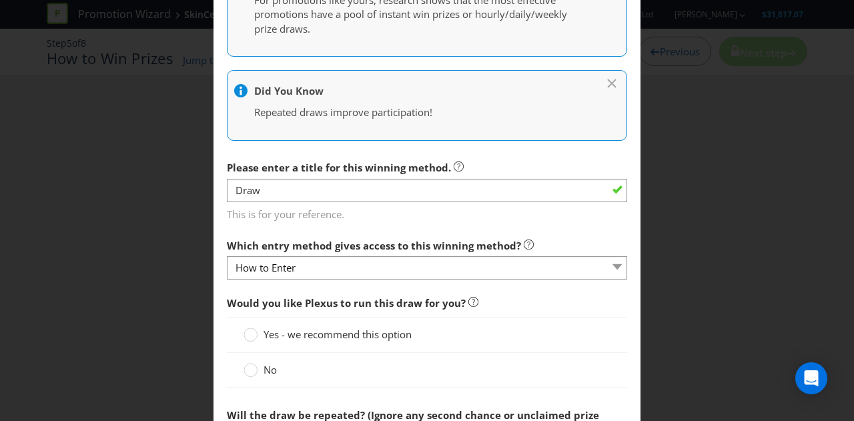
scroll to position [373, 0]
click at [251, 326] on div at bounding box center [250, 329] width 7 height 7
click at [0, 0] on input "Yes - we recommend this option" at bounding box center [0, 0] width 0 height 0
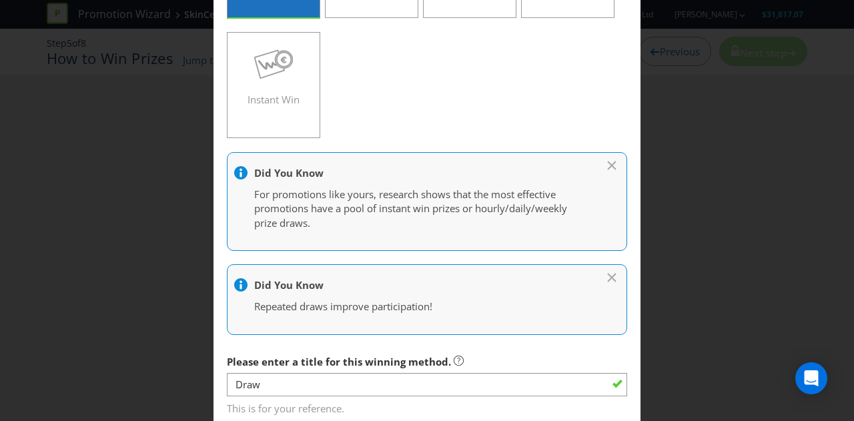
scroll to position [0, 0]
